Goal: Register for event/course

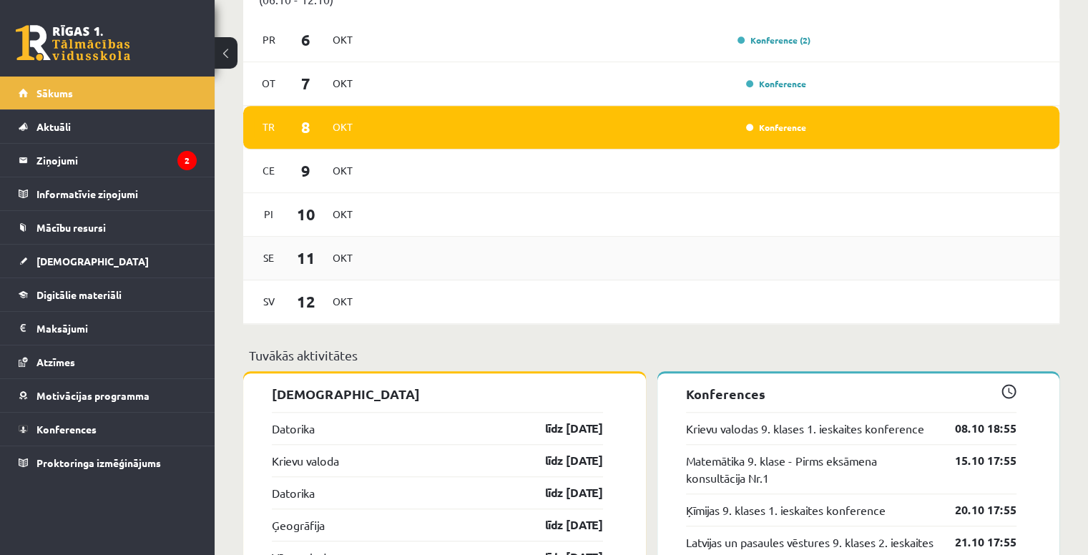
scroll to position [1097, 0]
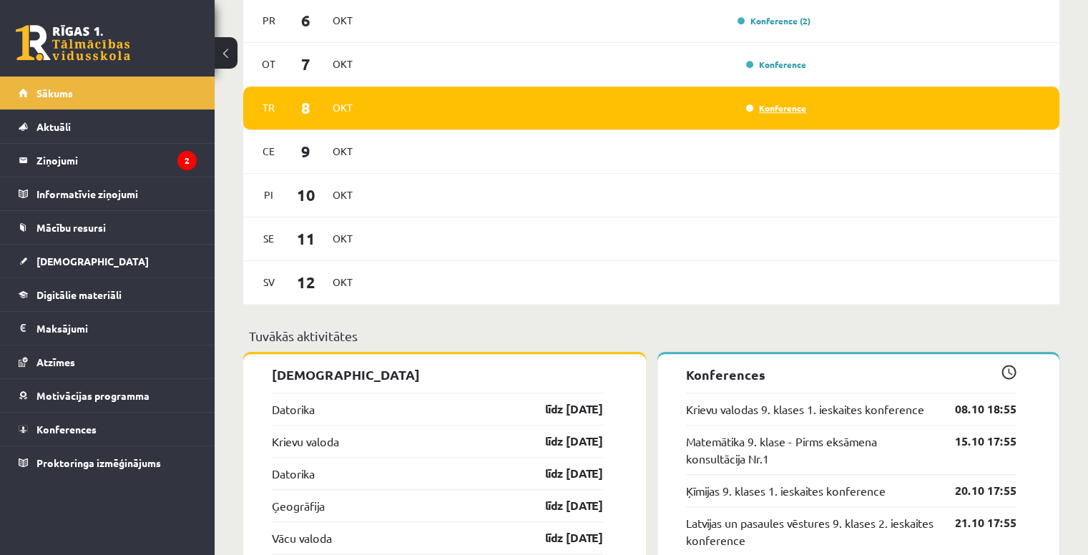
click at [587, 105] on link "Konference" at bounding box center [776, 107] width 60 height 11
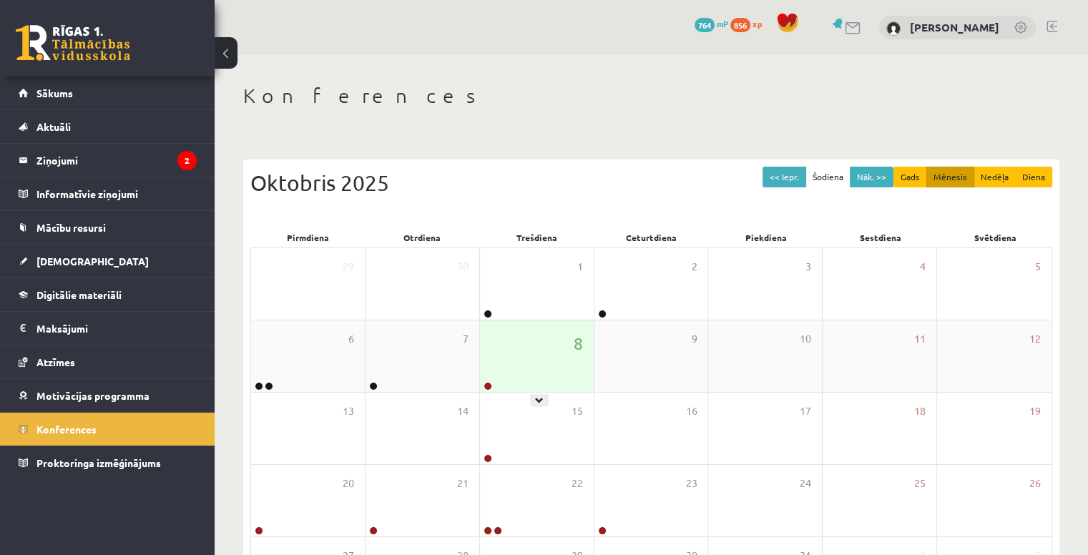
click at [530, 365] on div "8" at bounding box center [537, 357] width 114 height 72
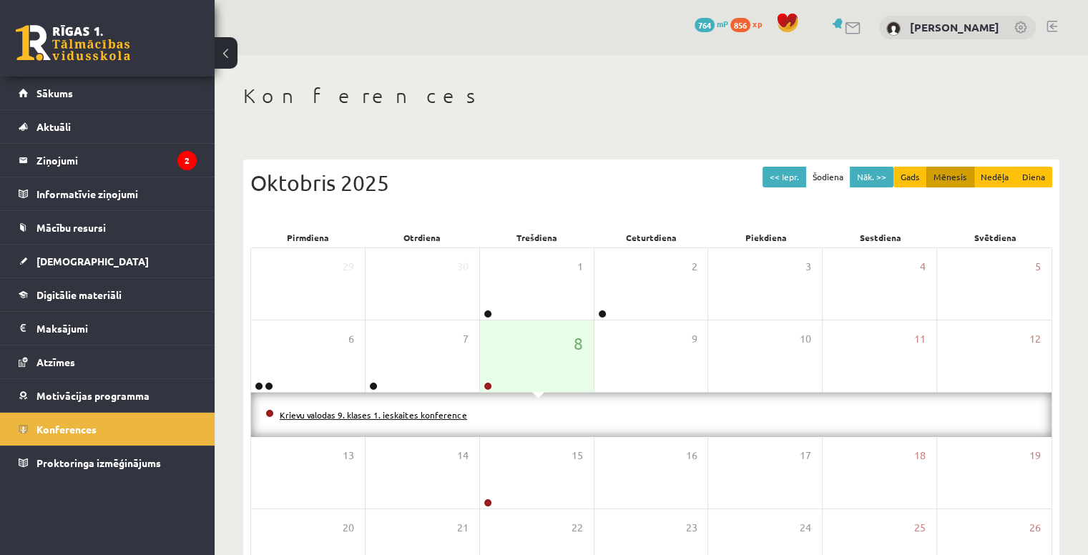
click at [406, 414] on link "Krievu valodas 9. klases 1. ieskaites konference" at bounding box center [373, 414] width 187 height 11
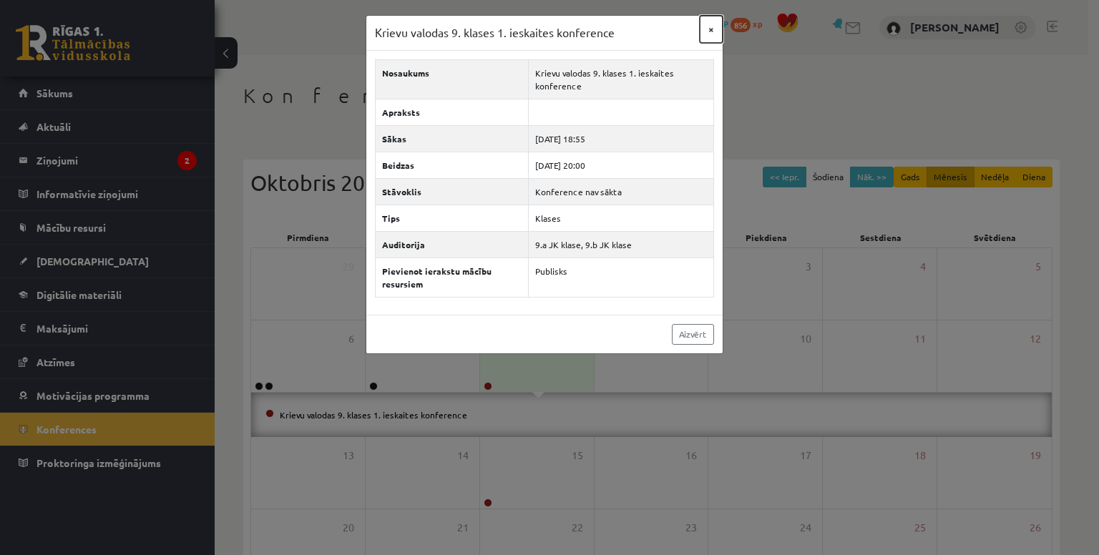
click at [708, 24] on button "×" at bounding box center [711, 29] width 23 height 27
